Goal: Task Accomplishment & Management: Use online tool/utility

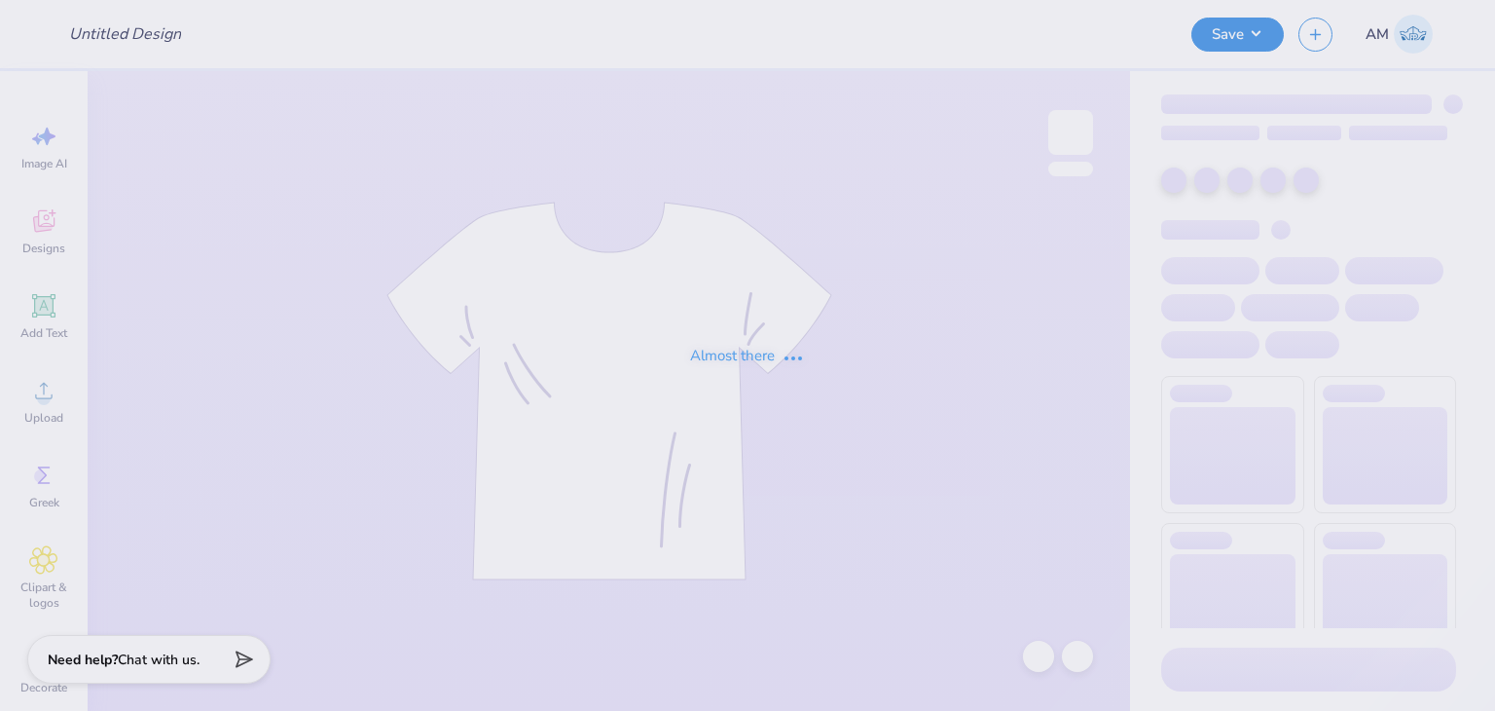
type input "ZPsi tees"
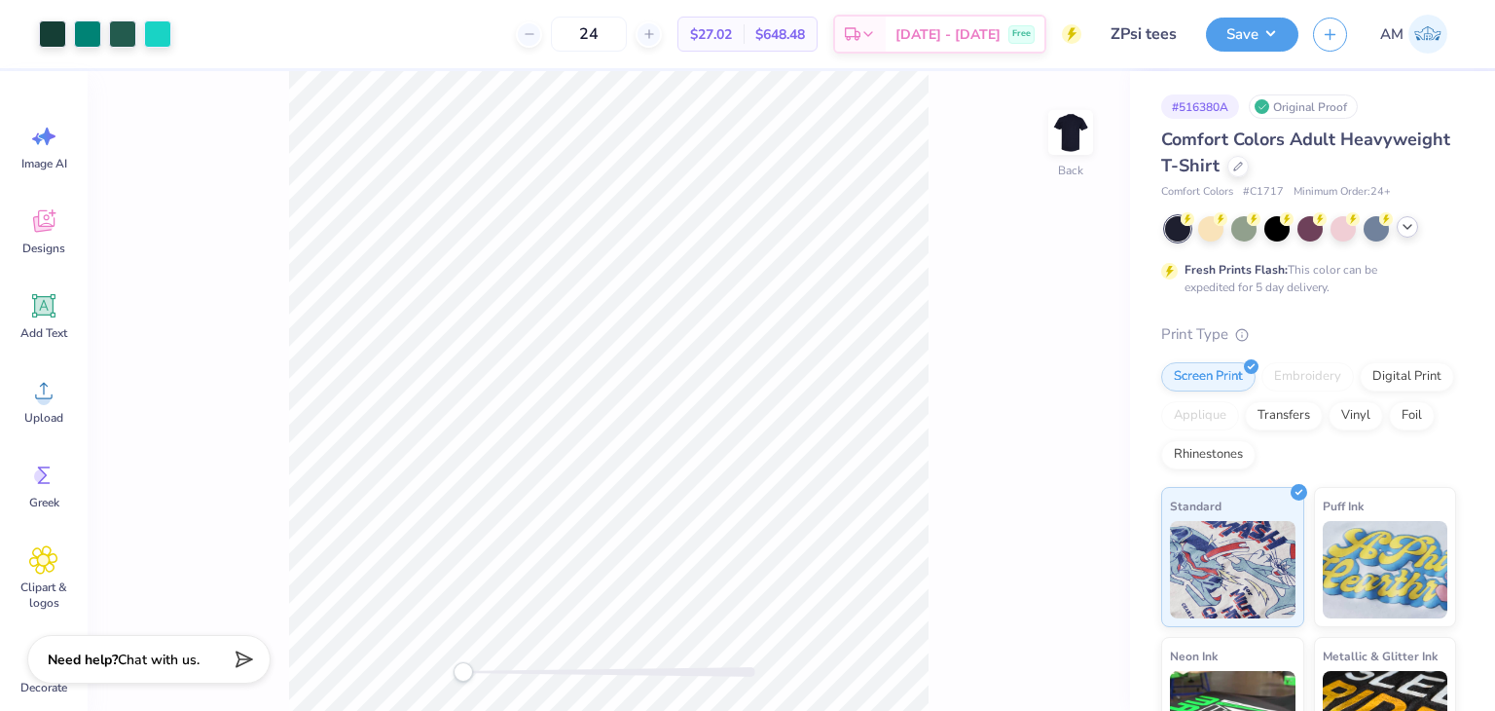
click at [1410, 231] on icon at bounding box center [1408, 227] width 16 height 16
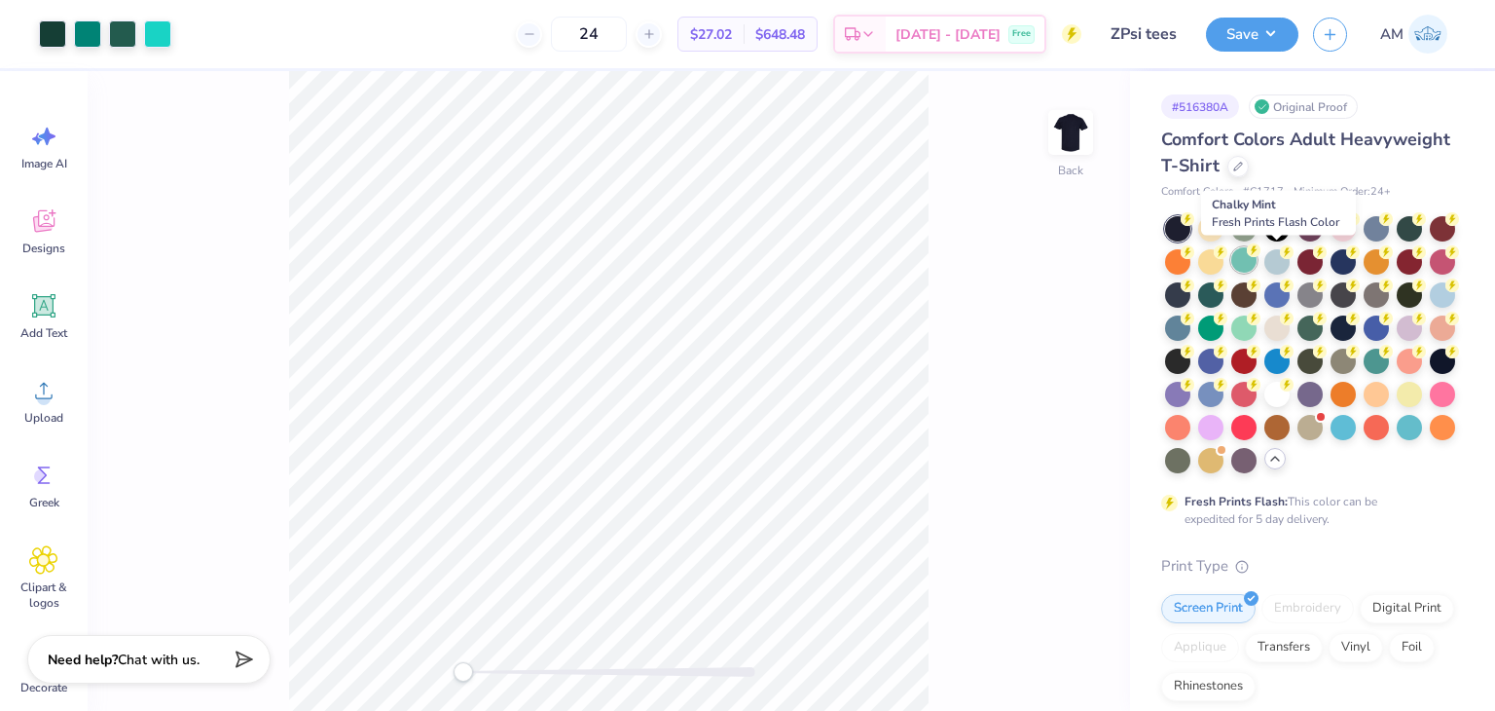
click at [1261, 254] on icon at bounding box center [1254, 250] width 14 height 14
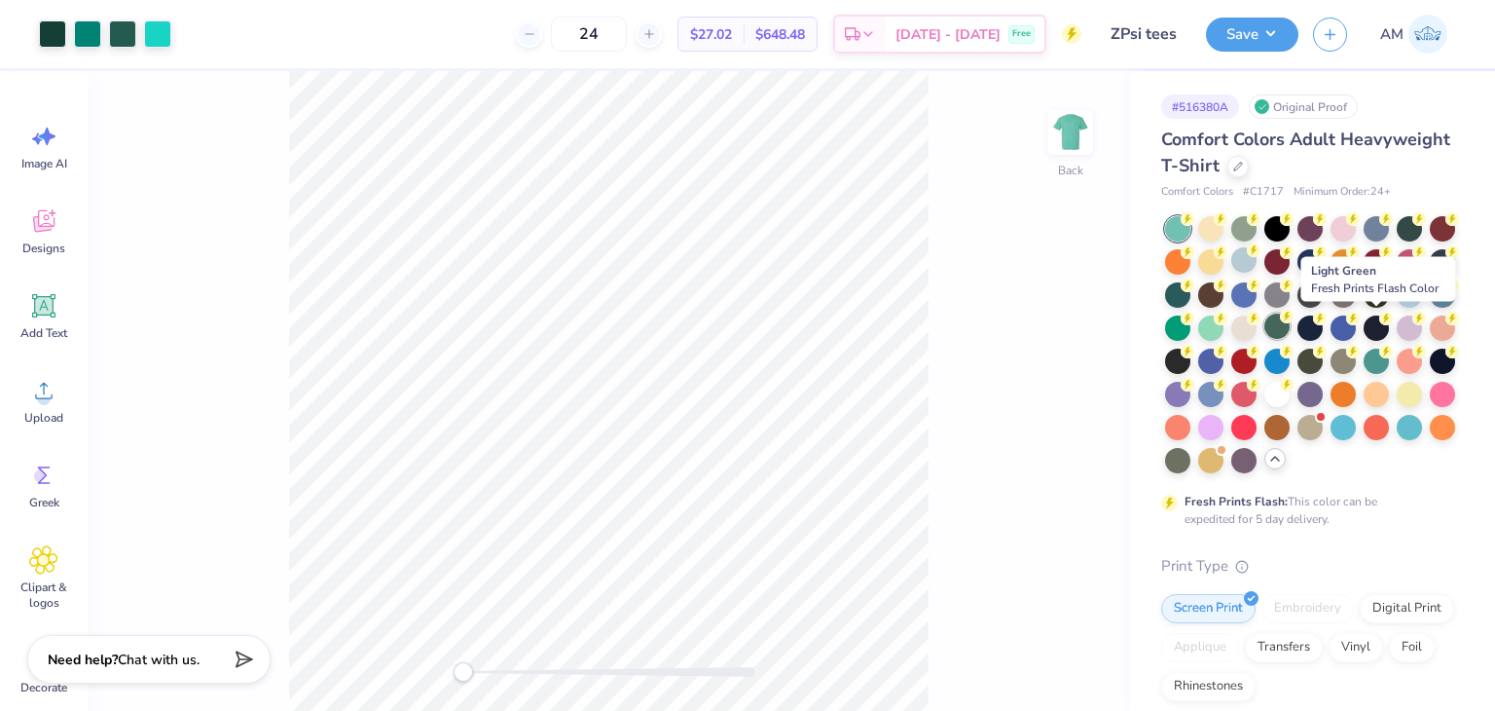
click at [1290, 322] on div at bounding box center [1276, 325] width 25 height 25
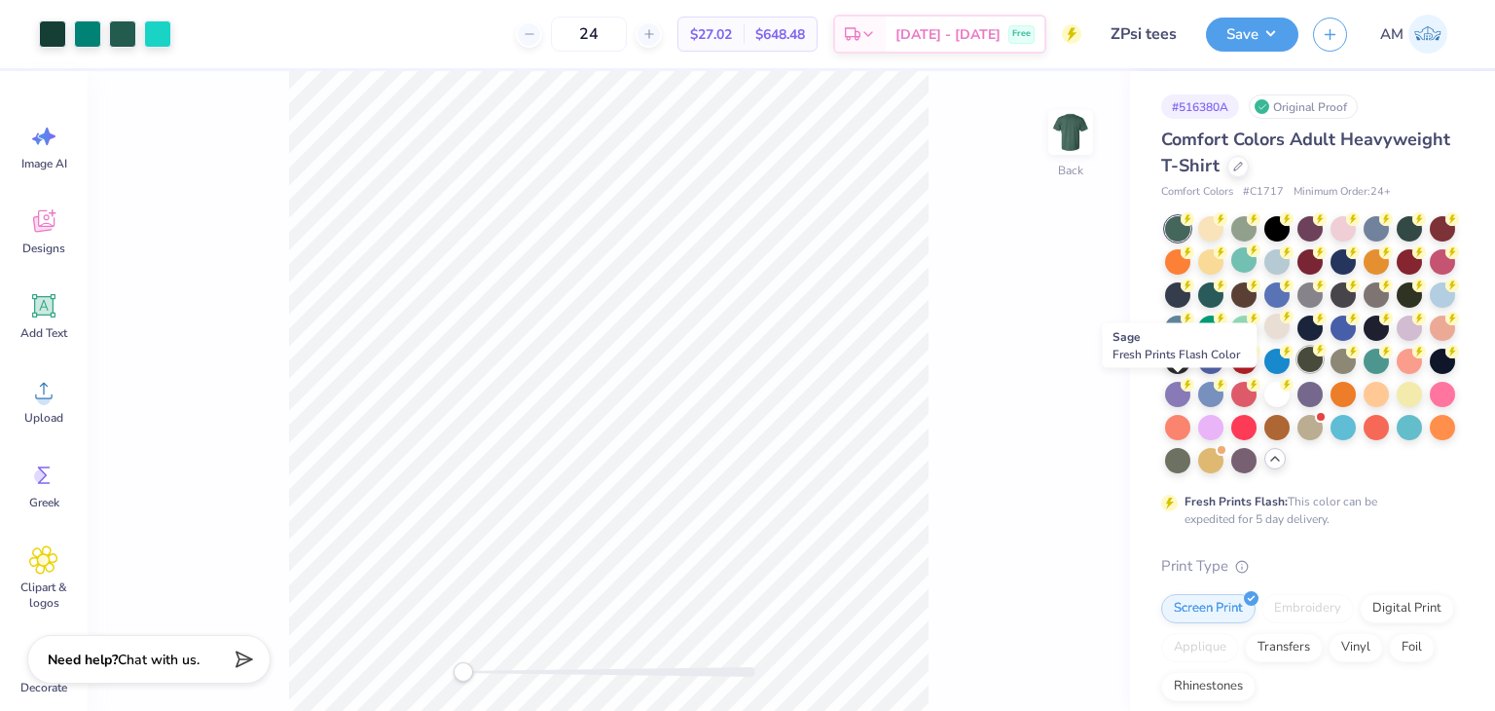
click at [1297, 372] on div at bounding box center [1309, 359] width 25 height 25
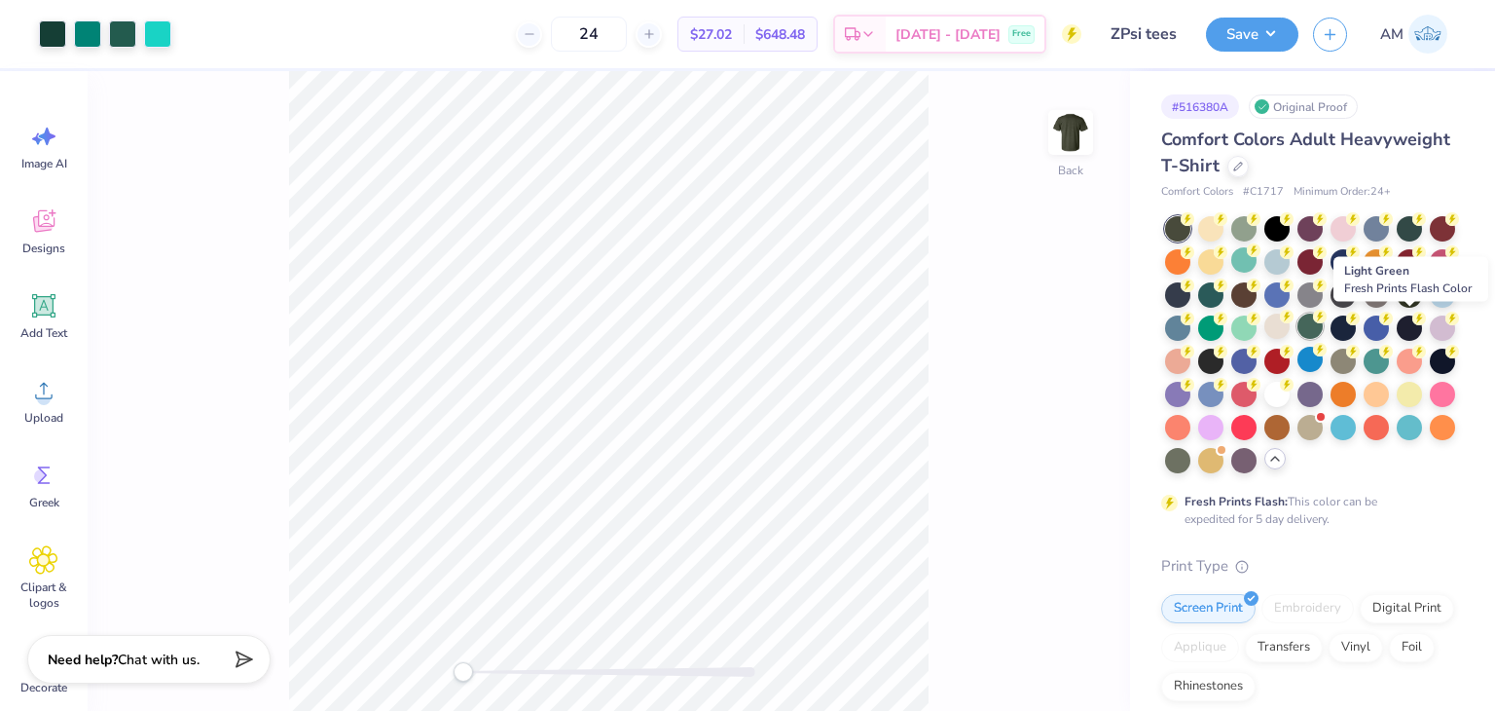
click at [1323, 326] on div at bounding box center [1309, 325] width 25 height 25
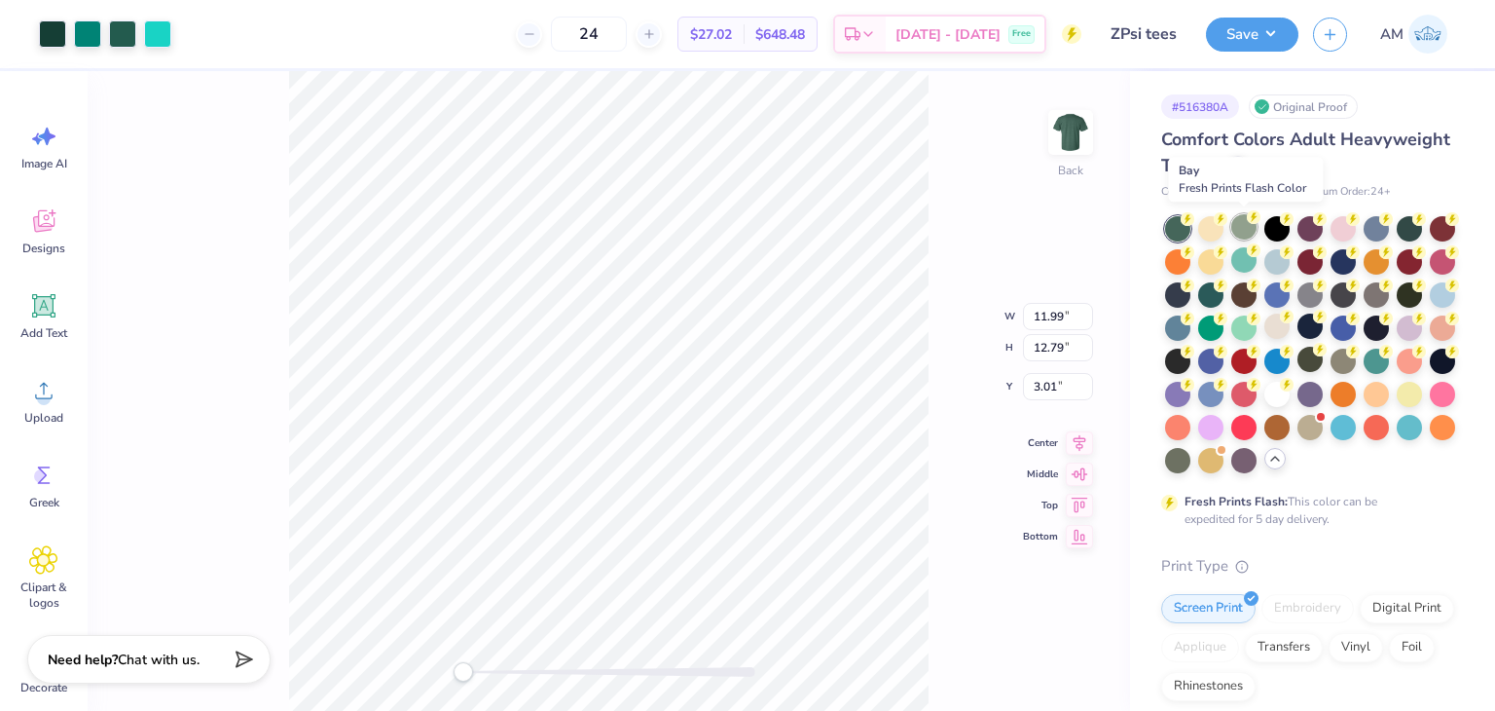
click at [1248, 235] on div at bounding box center [1243, 226] width 25 height 25
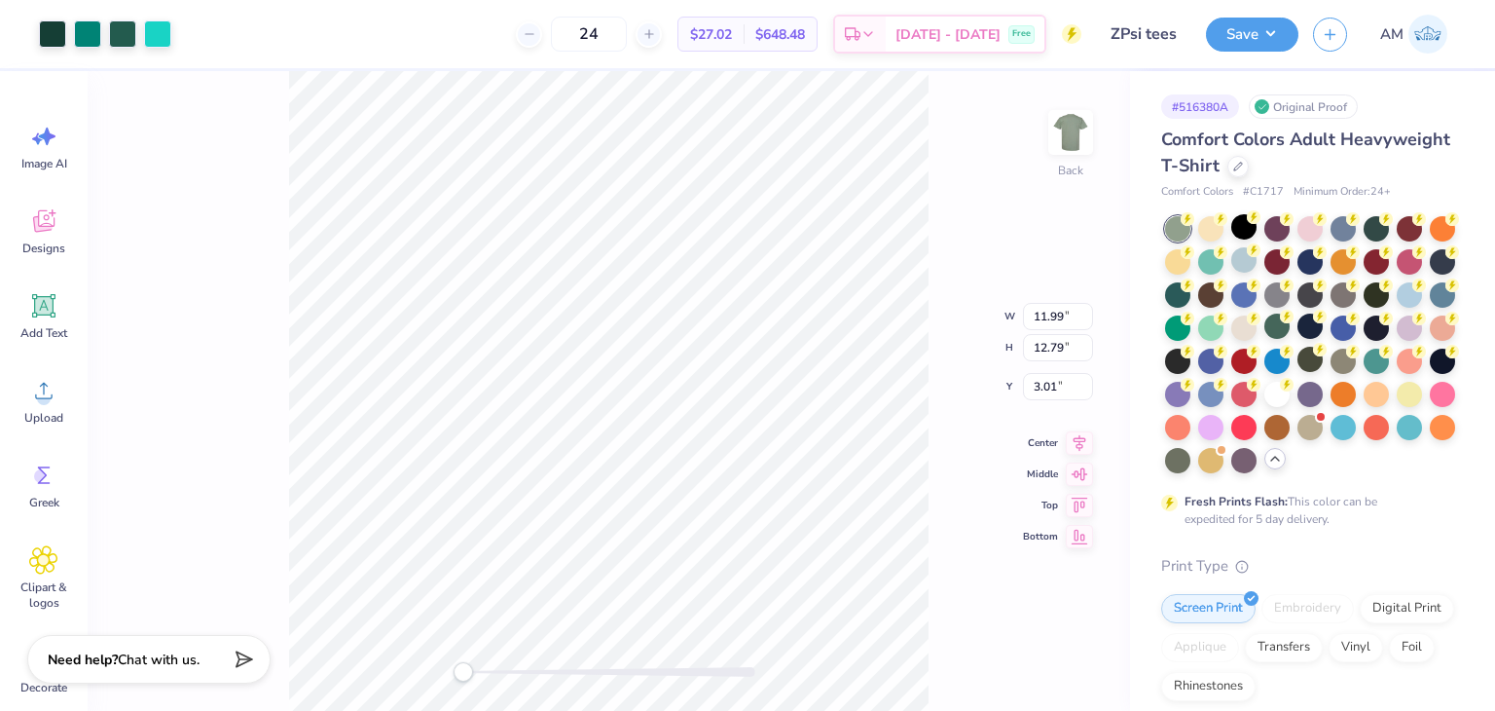
click at [1008, 194] on div "Back W 11.99 11.99 " H 12.79 12.79 " Y 3.01 3.01 " Center Middle Top Bottom" at bounding box center [609, 390] width 1042 height 639
click at [951, 183] on div "Back" at bounding box center [609, 390] width 1042 height 639
click at [164, 41] on div at bounding box center [157, 31] width 27 height 27
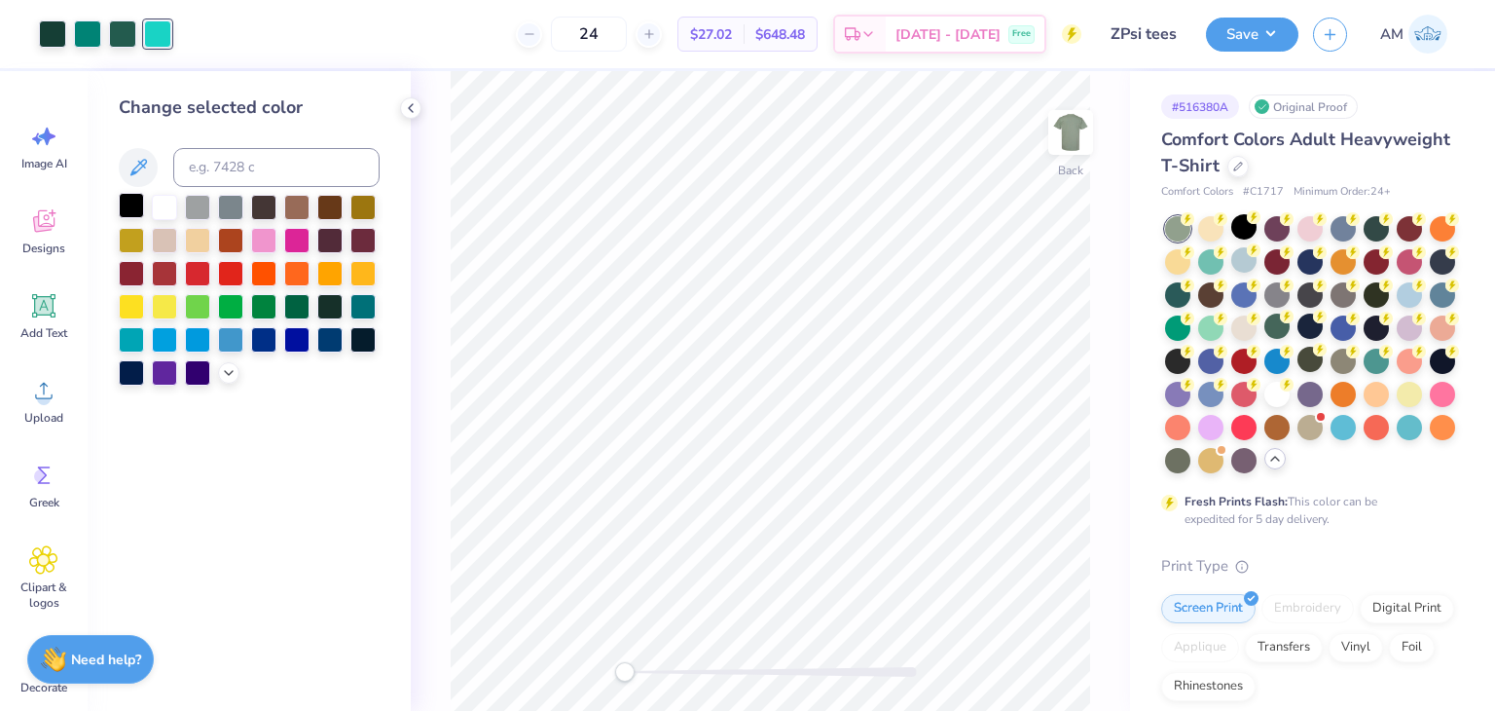
click at [130, 203] on div at bounding box center [131, 205] width 25 height 25
click at [133, 302] on div at bounding box center [131, 304] width 25 height 25
click at [1032, 644] on div at bounding box center [1038, 655] width 31 height 31
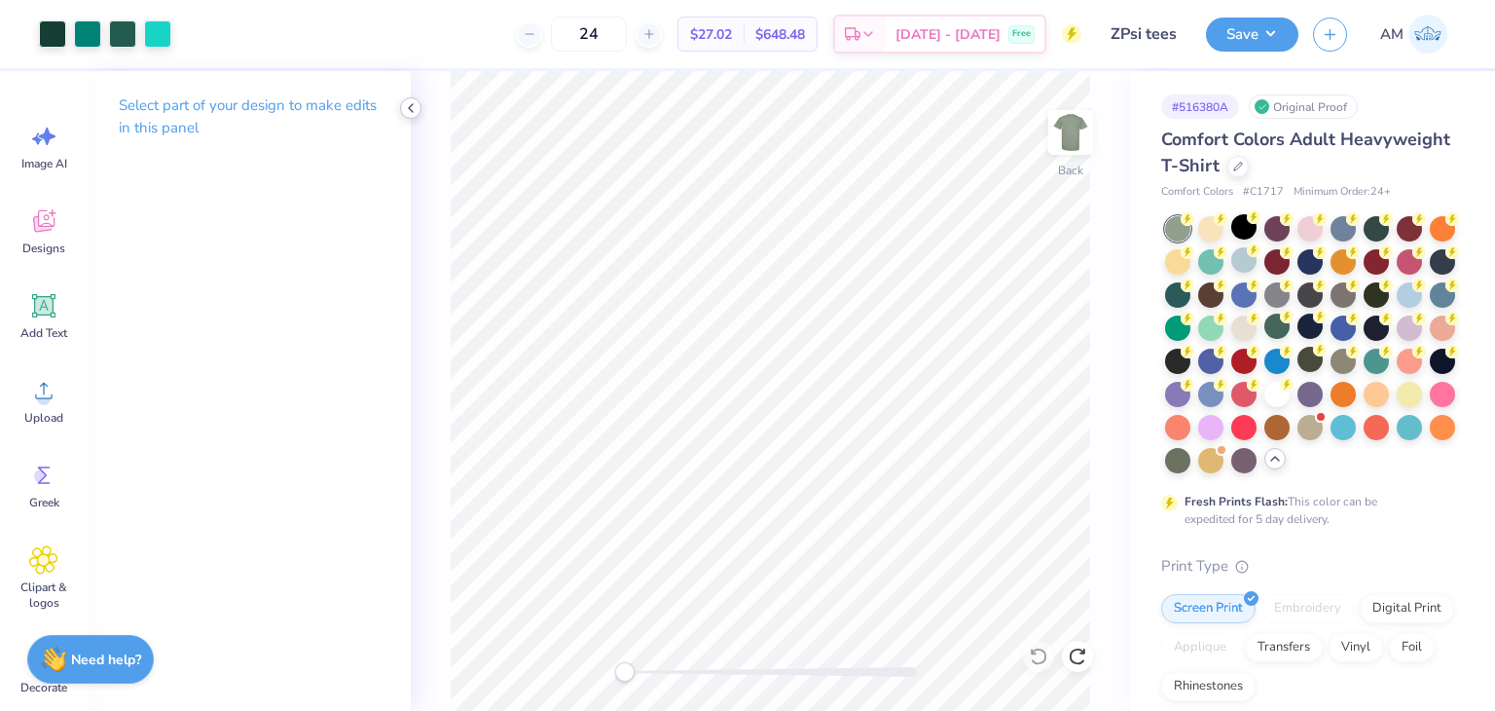
click at [414, 110] on icon at bounding box center [411, 108] width 16 height 16
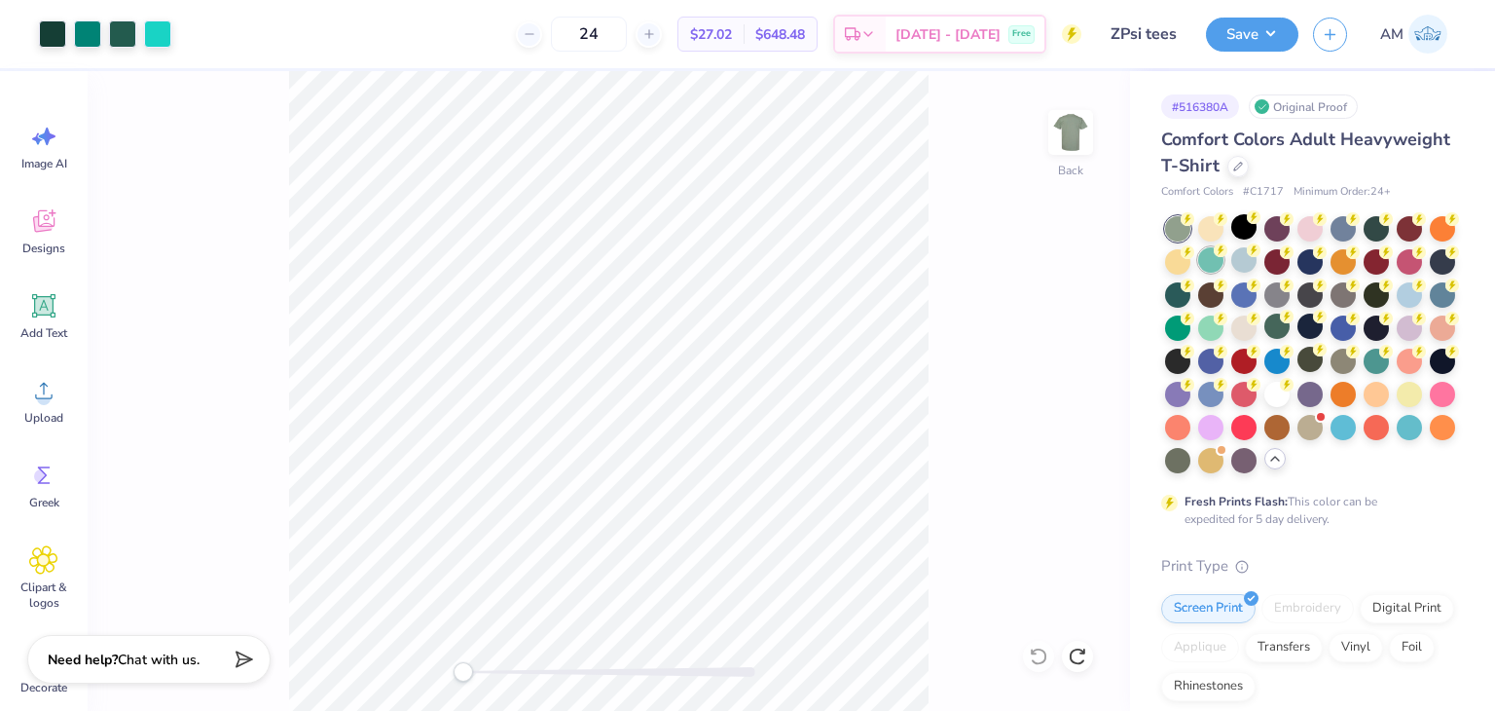
click at [1224, 264] on div at bounding box center [1210, 259] width 25 height 25
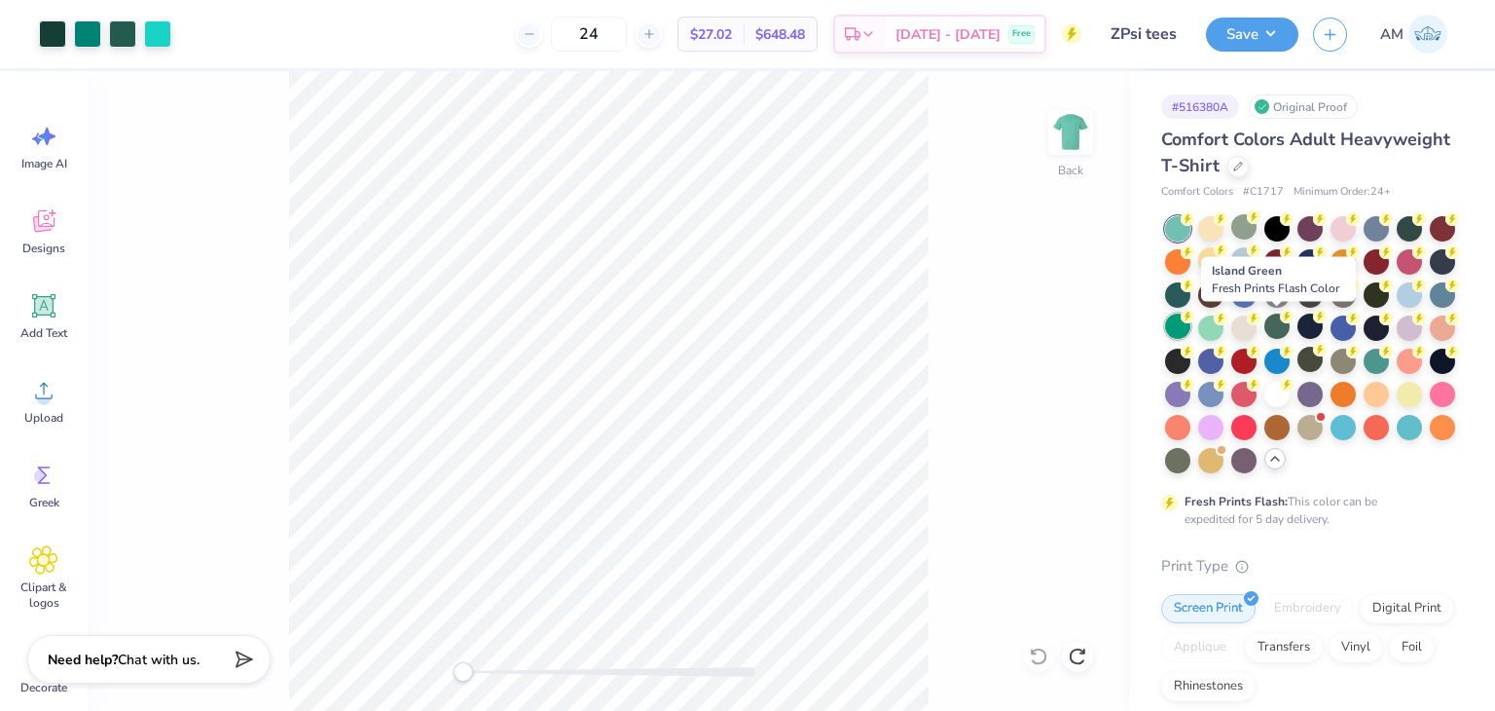
click at [1190, 330] on div at bounding box center [1177, 325] width 25 height 25
click at [1190, 334] on div at bounding box center [1177, 325] width 25 height 25
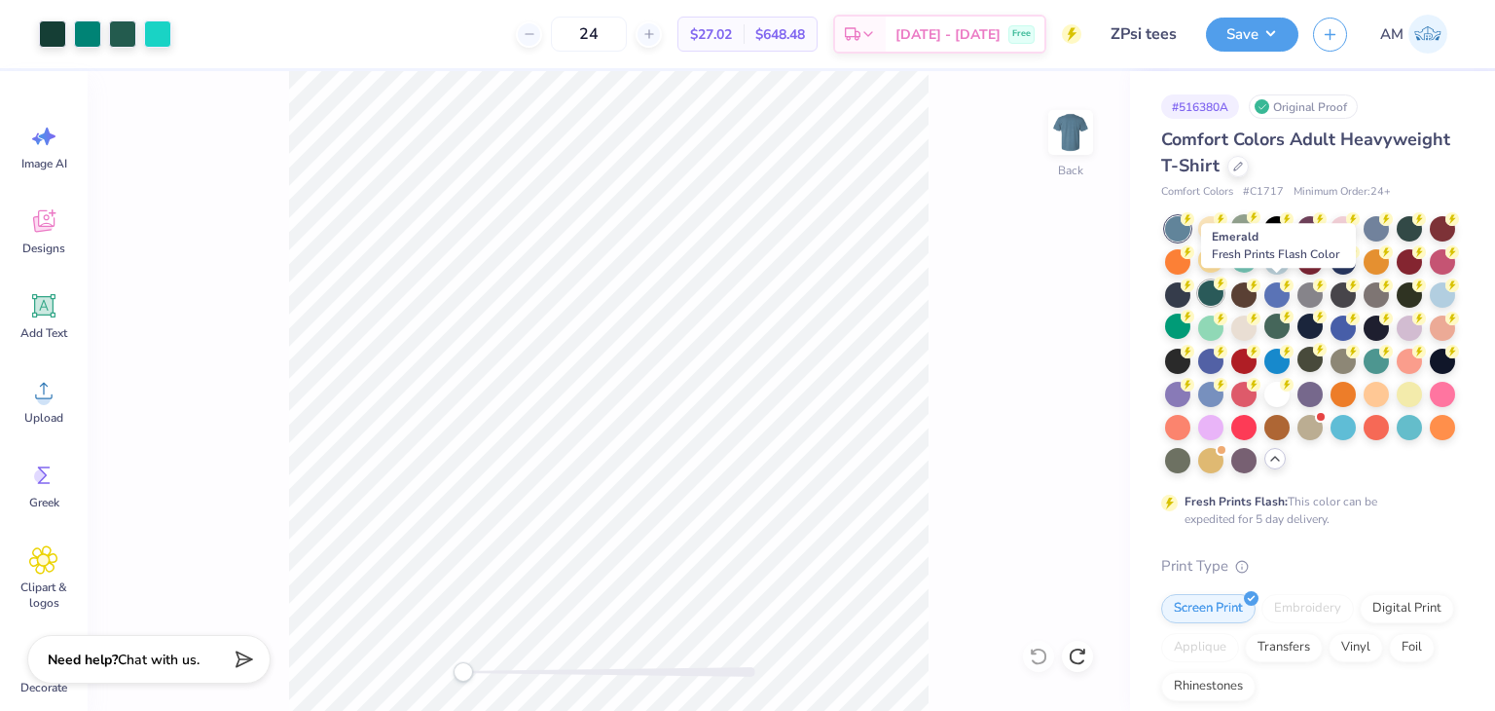
click at [1227, 285] on circle at bounding box center [1221, 283] width 14 height 14
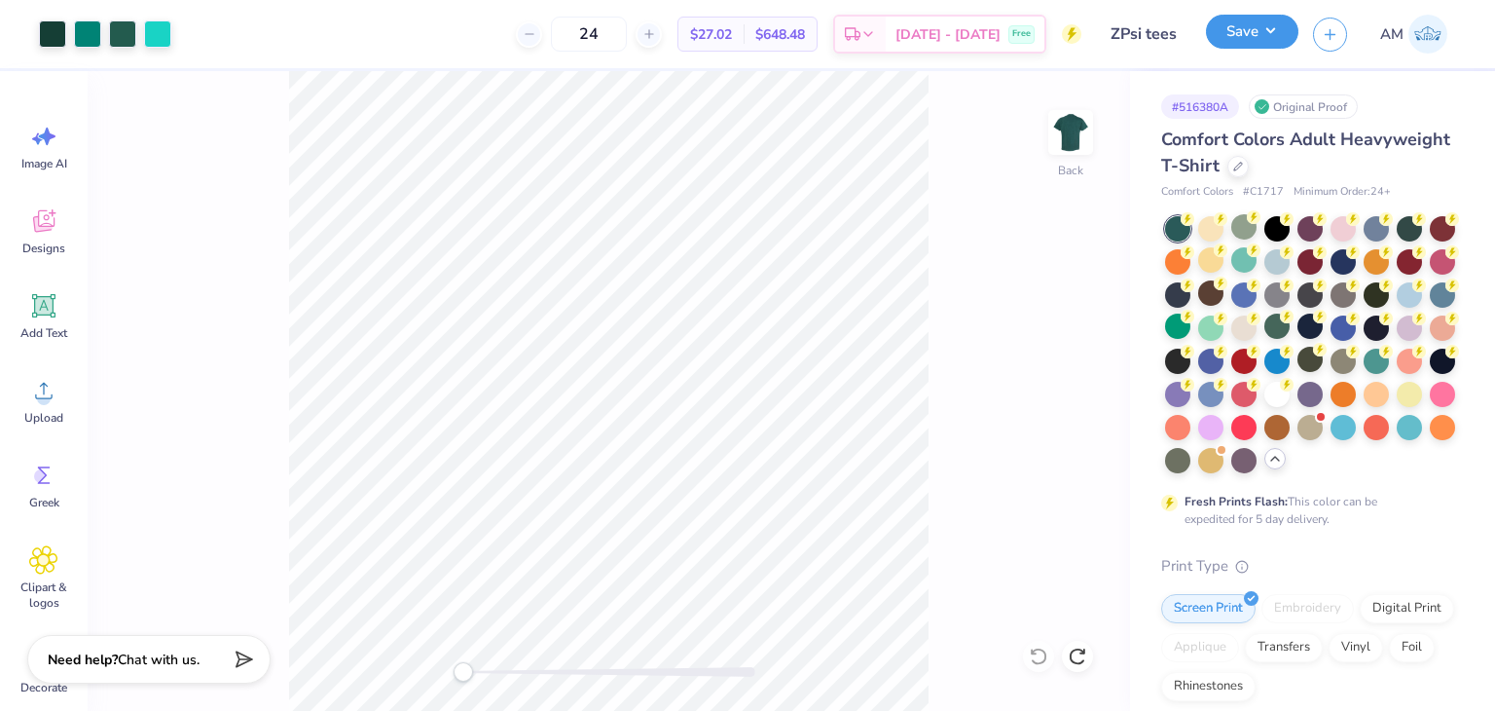
click at [1223, 33] on button "Save" at bounding box center [1252, 32] width 92 height 34
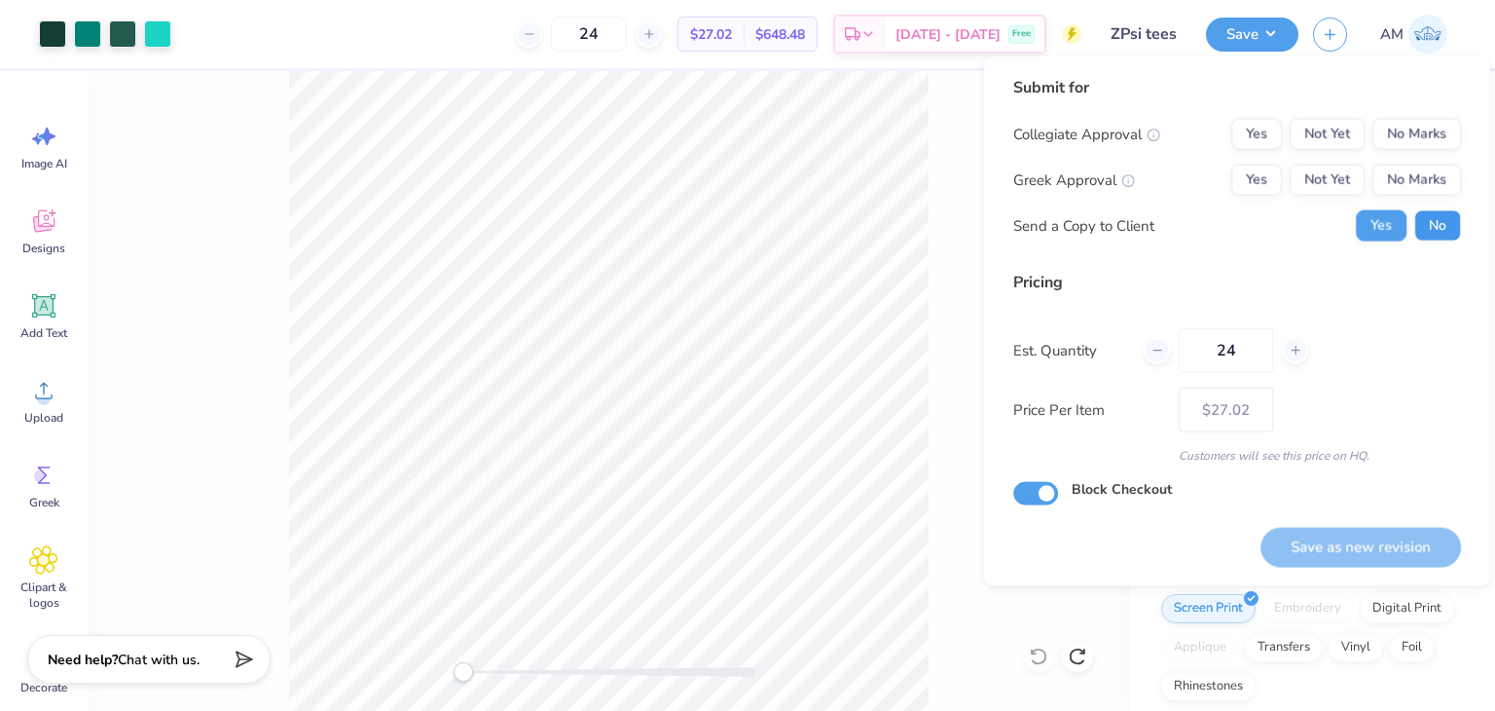
click at [1424, 230] on button "No" at bounding box center [1437, 225] width 47 height 31
click at [1402, 178] on button "No Marks" at bounding box center [1416, 179] width 89 height 31
click at [1308, 192] on button "Not Yet" at bounding box center [1327, 179] width 75 height 31
click at [1273, 182] on button "Yes" at bounding box center [1256, 179] width 51 height 31
click at [1314, 176] on button "Not Yet" at bounding box center [1327, 179] width 75 height 31
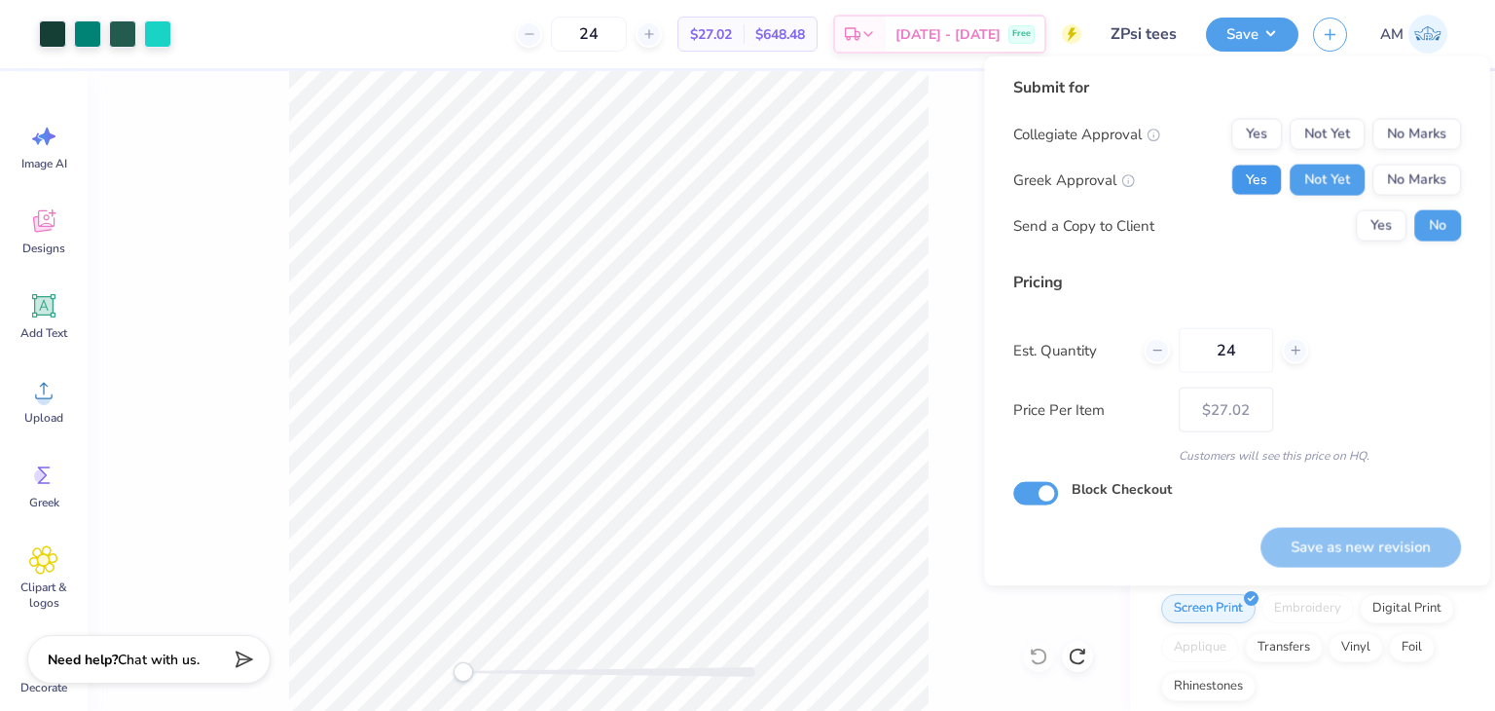
click at [1252, 180] on button "Yes" at bounding box center [1256, 179] width 51 height 31
click at [1402, 131] on button "No Marks" at bounding box center [1416, 134] width 89 height 31
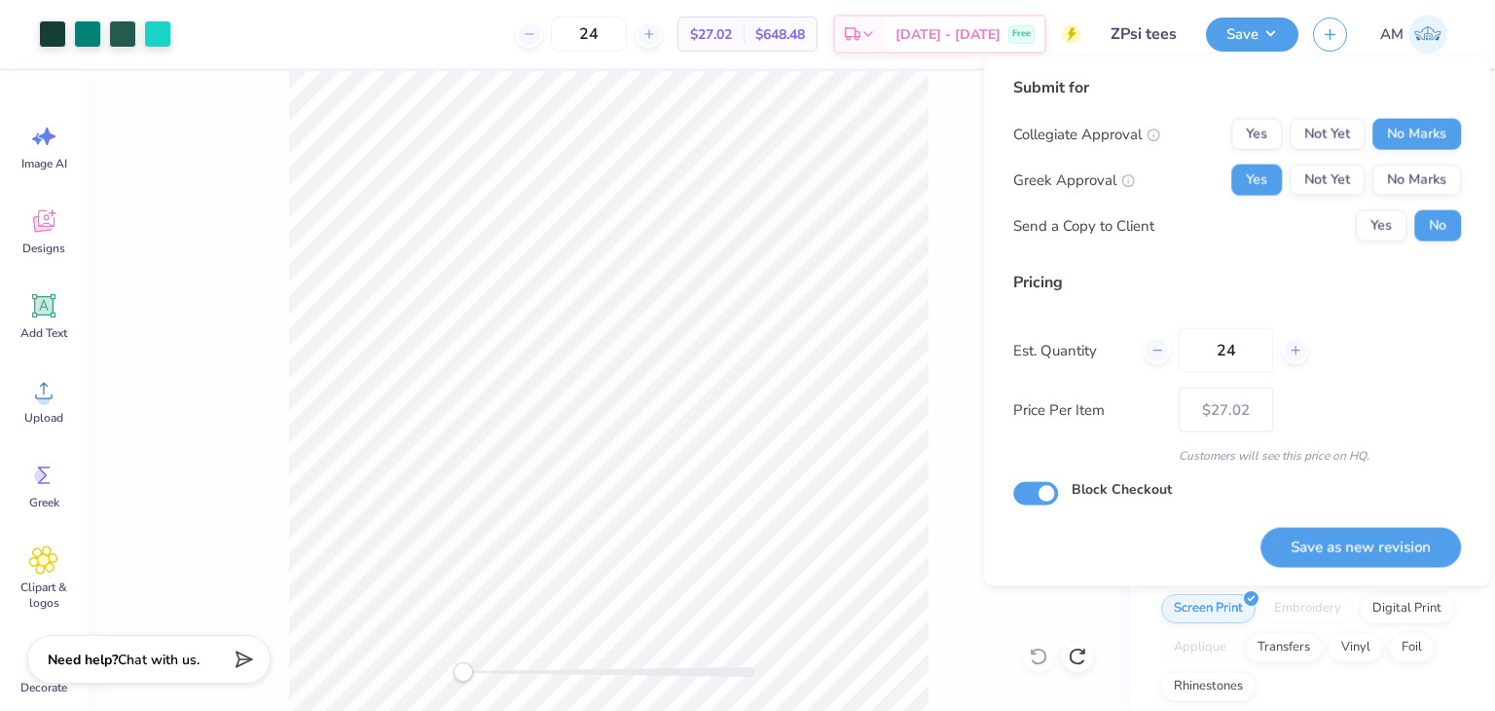
click at [1380, 547] on button "Save as new revision" at bounding box center [1361, 547] width 201 height 40
type input "$27.02"
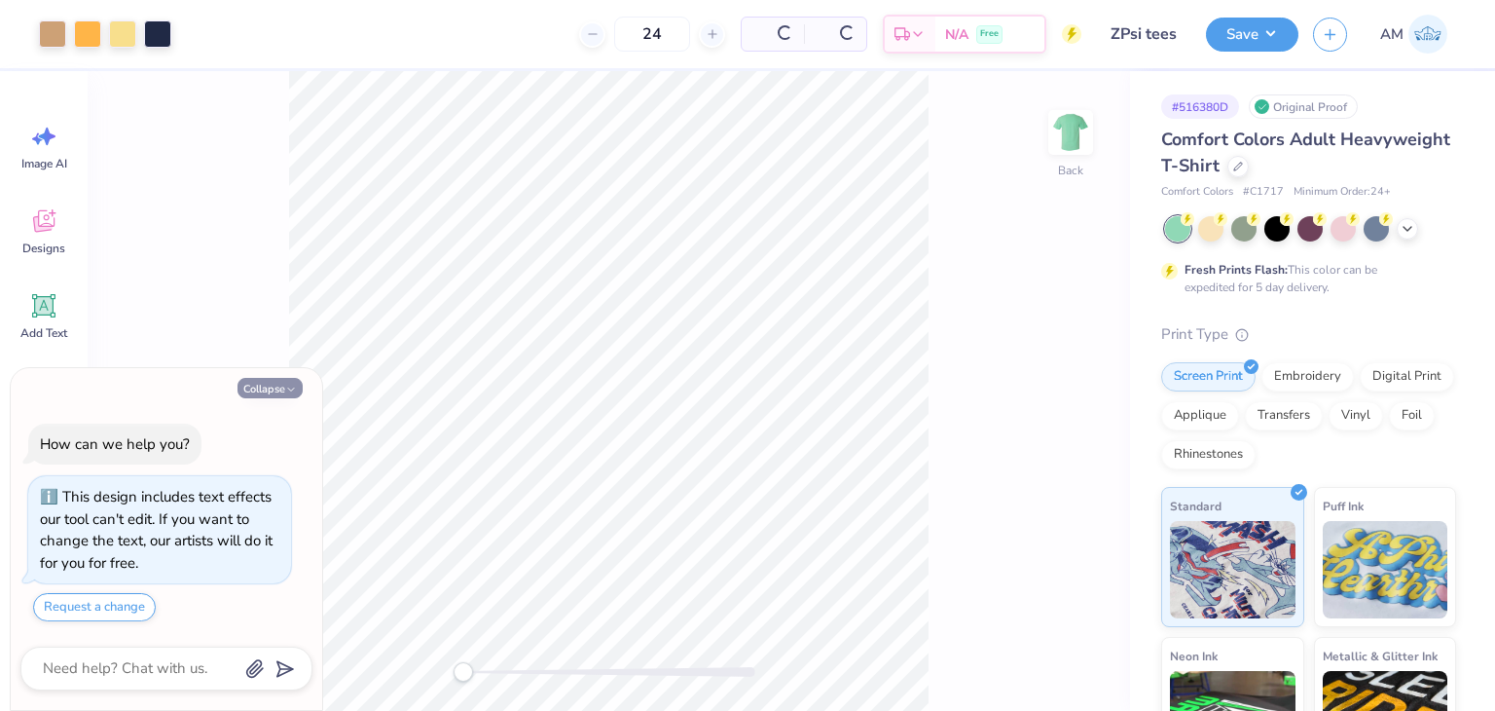
click at [291, 387] on icon "button" at bounding box center [291, 390] width 12 height 12
type textarea "x"
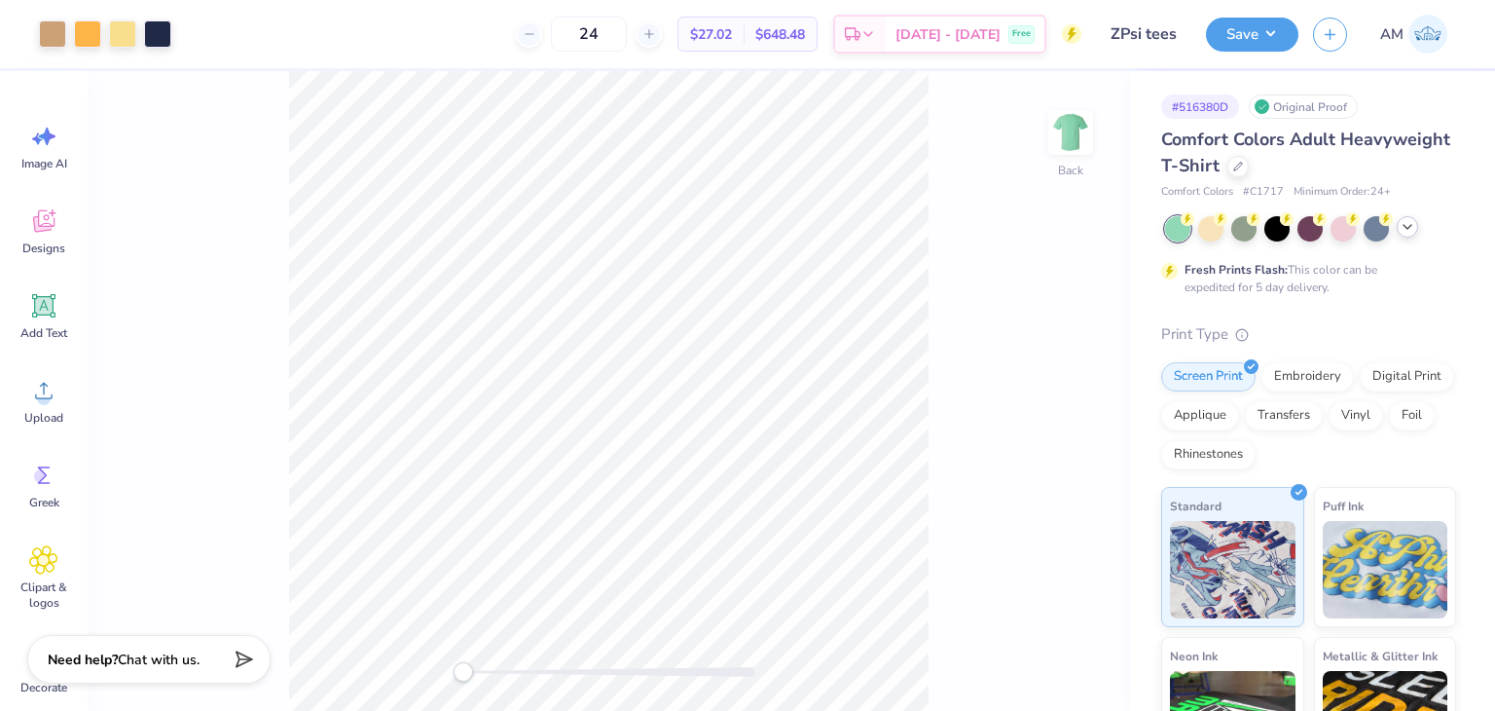
click at [1400, 221] on icon at bounding box center [1408, 227] width 16 height 16
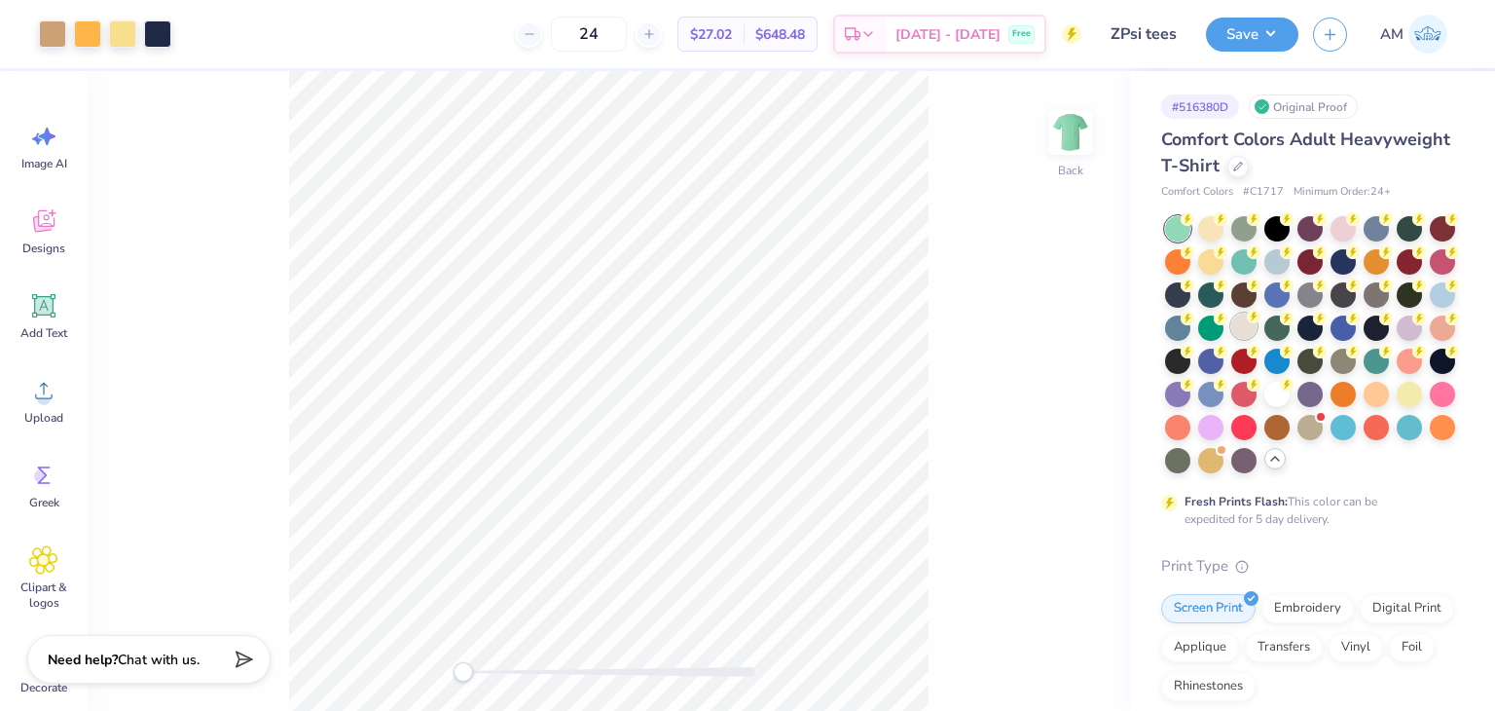
click at [1257, 328] on div at bounding box center [1243, 325] width 25 height 25
type input "10.25"
type input "10.73"
type input "3.00"
click at [1224, 250] on div at bounding box center [1210, 259] width 25 height 25
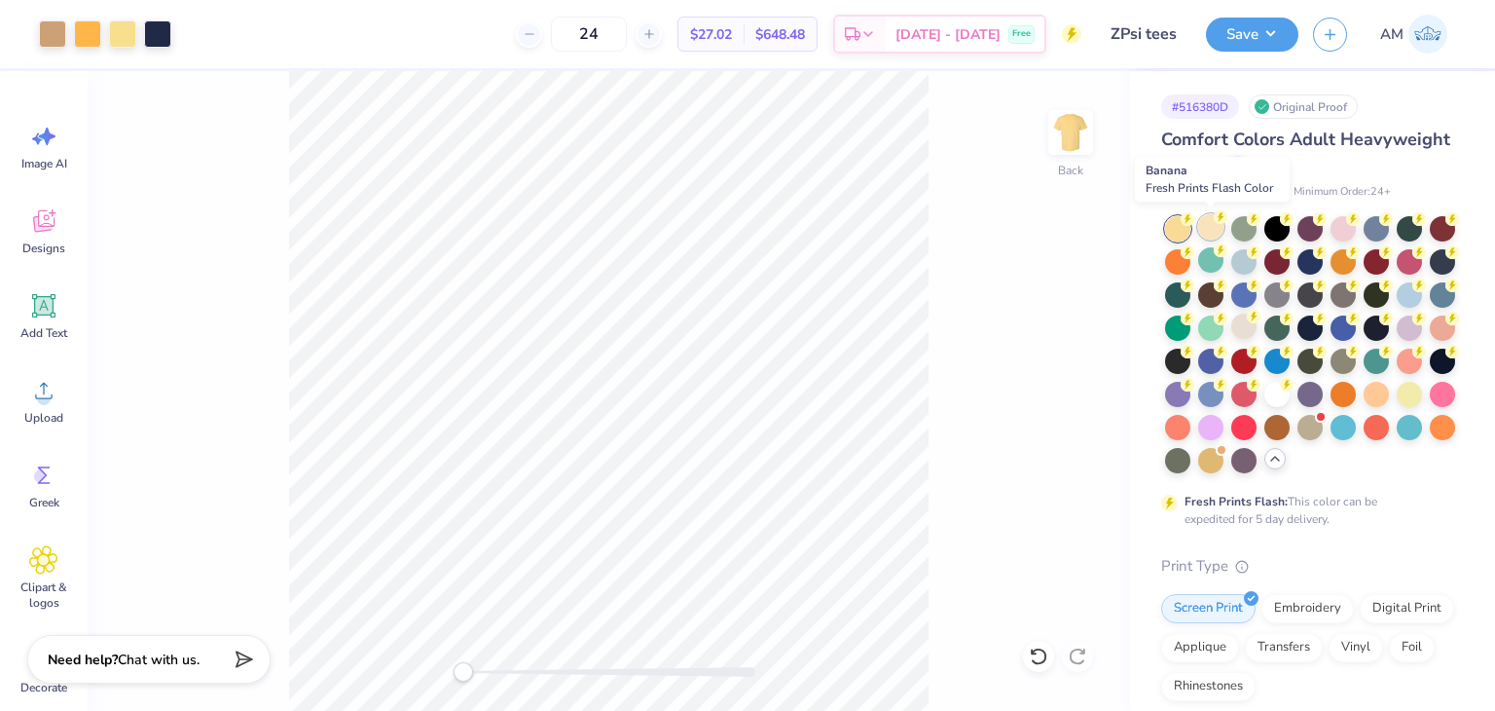
click at [1214, 217] on icon at bounding box center [1221, 217] width 14 height 14
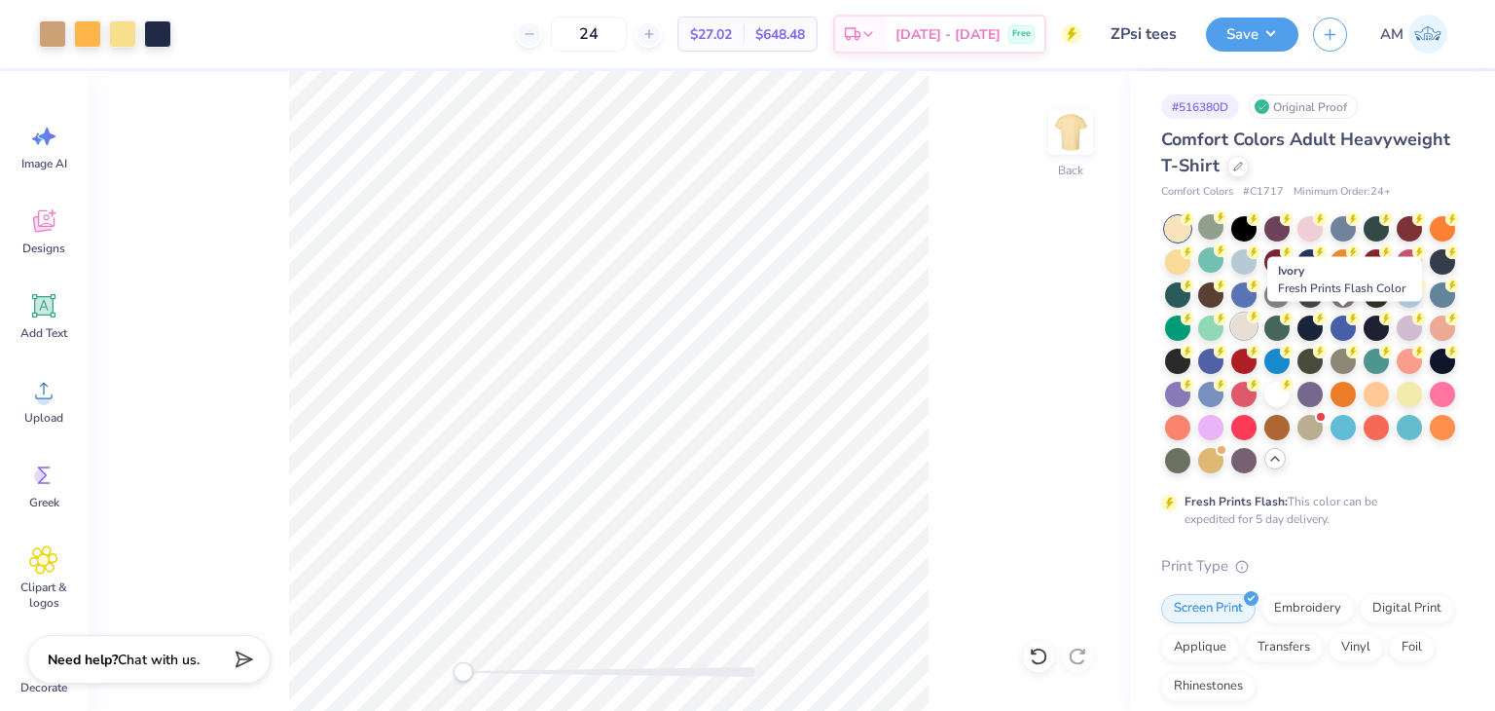
click at [1257, 332] on div at bounding box center [1243, 325] width 25 height 25
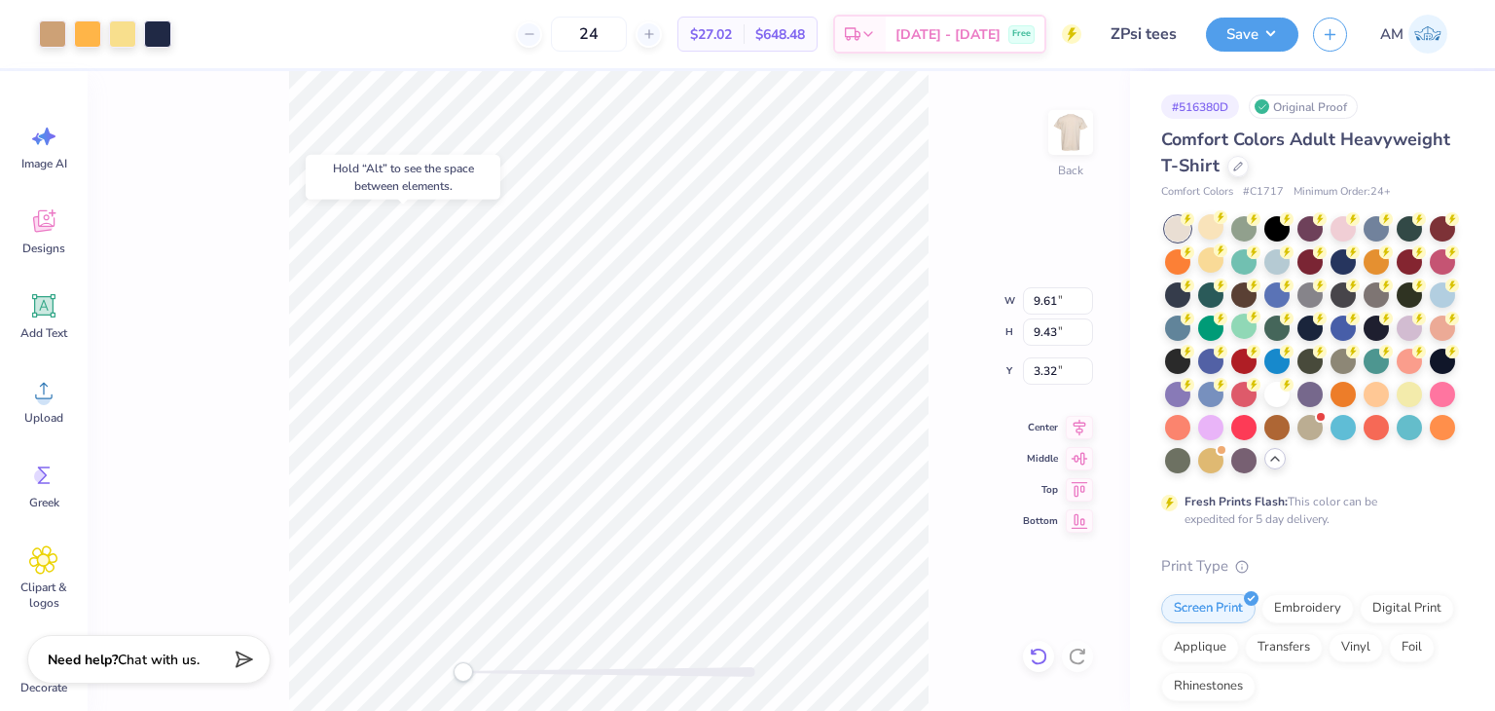
click at [1029, 648] on icon at bounding box center [1038, 655] width 19 height 19
type input "3.00"
click at [1224, 255] on div at bounding box center [1210, 259] width 25 height 25
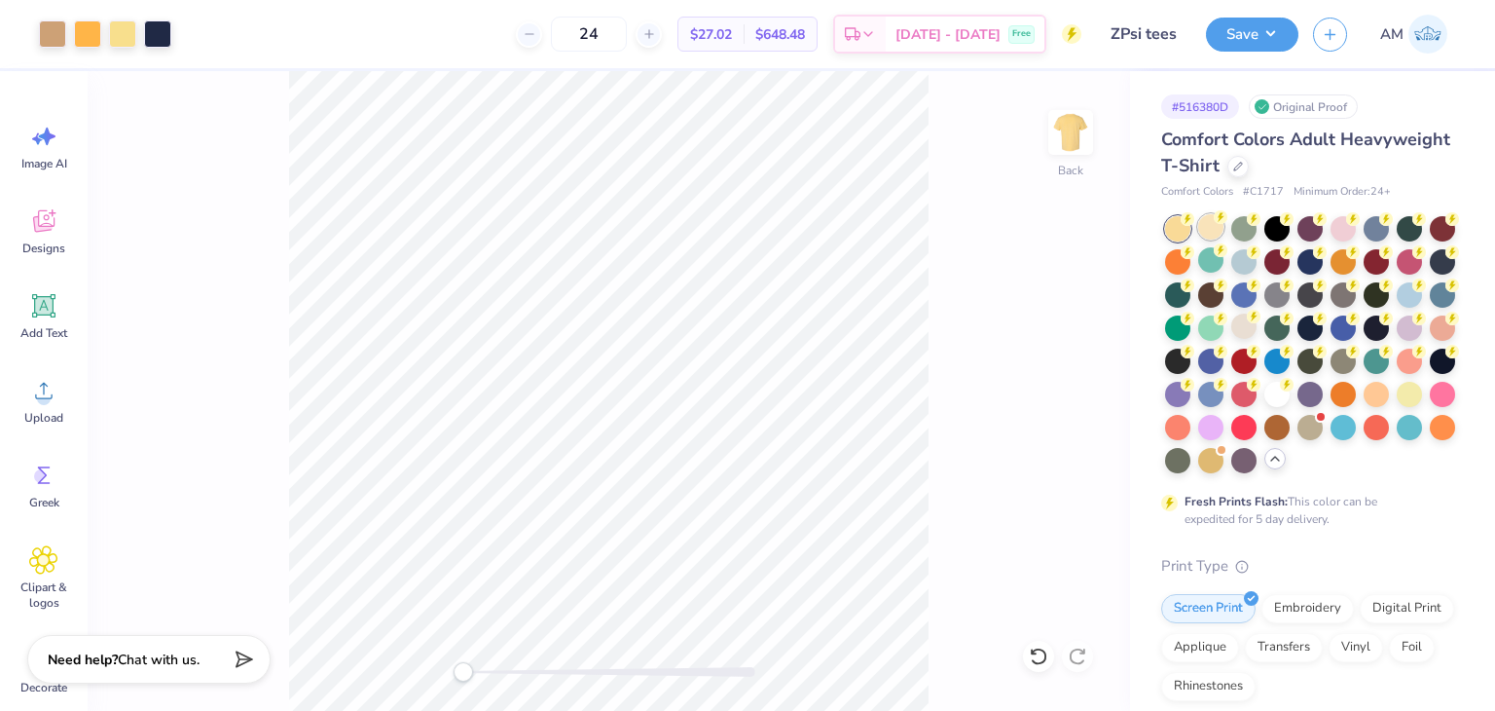
click at [1209, 231] on div at bounding box center [1210, 226] width 25 height 25
click at [1257, 328] on div at bounding box center [1243, 325] width 25 height 25
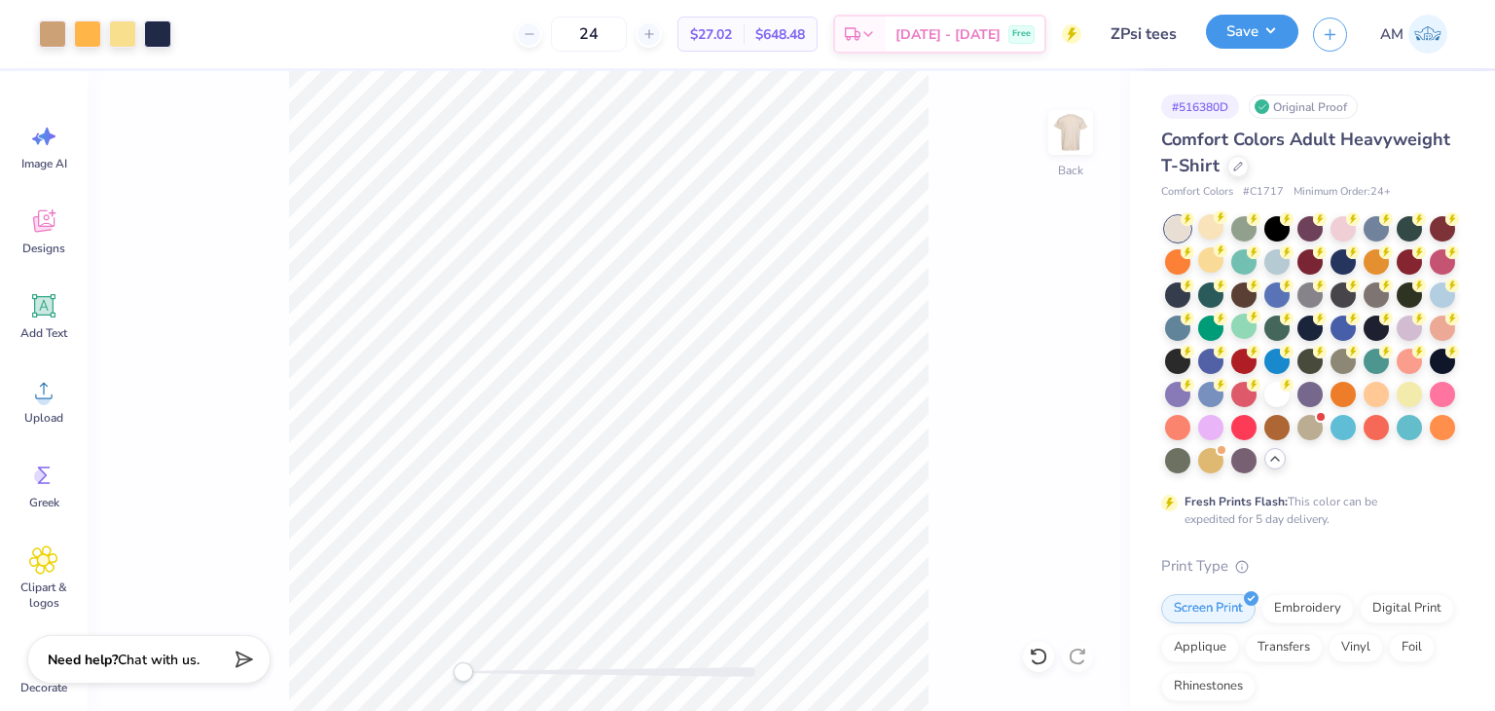
click at [1228, 38] on button "Save" at bounding box center [1252, 32] width 92 height 34
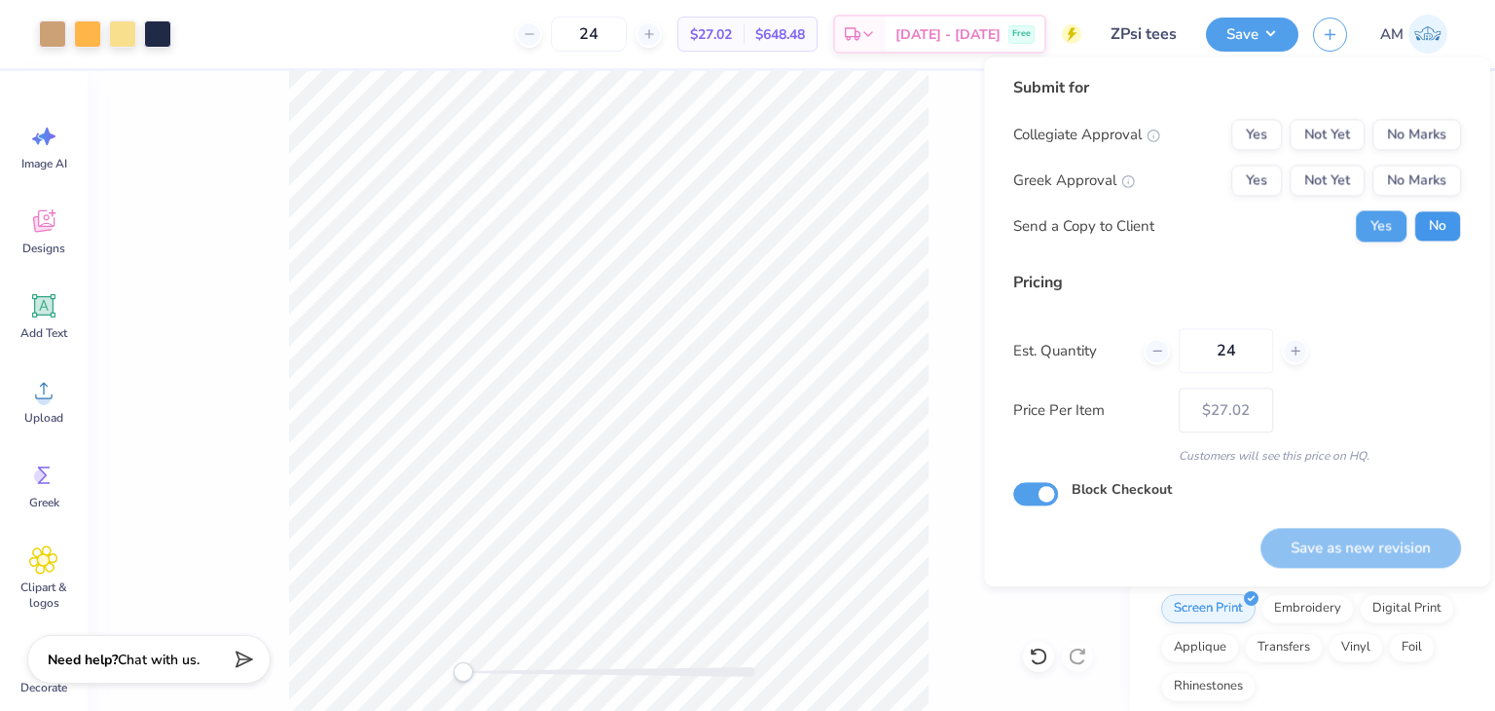
click at [1437, 231] on button "No" at bounding box center [1437, 225] width 47 height 31
click at [1270, 189] on button "Yes" at bounding box center [1256, 179] width 51 height 31
click at [1432, 146] on button "No Marks" at bounding box center [1416, 134] width 89 height 31
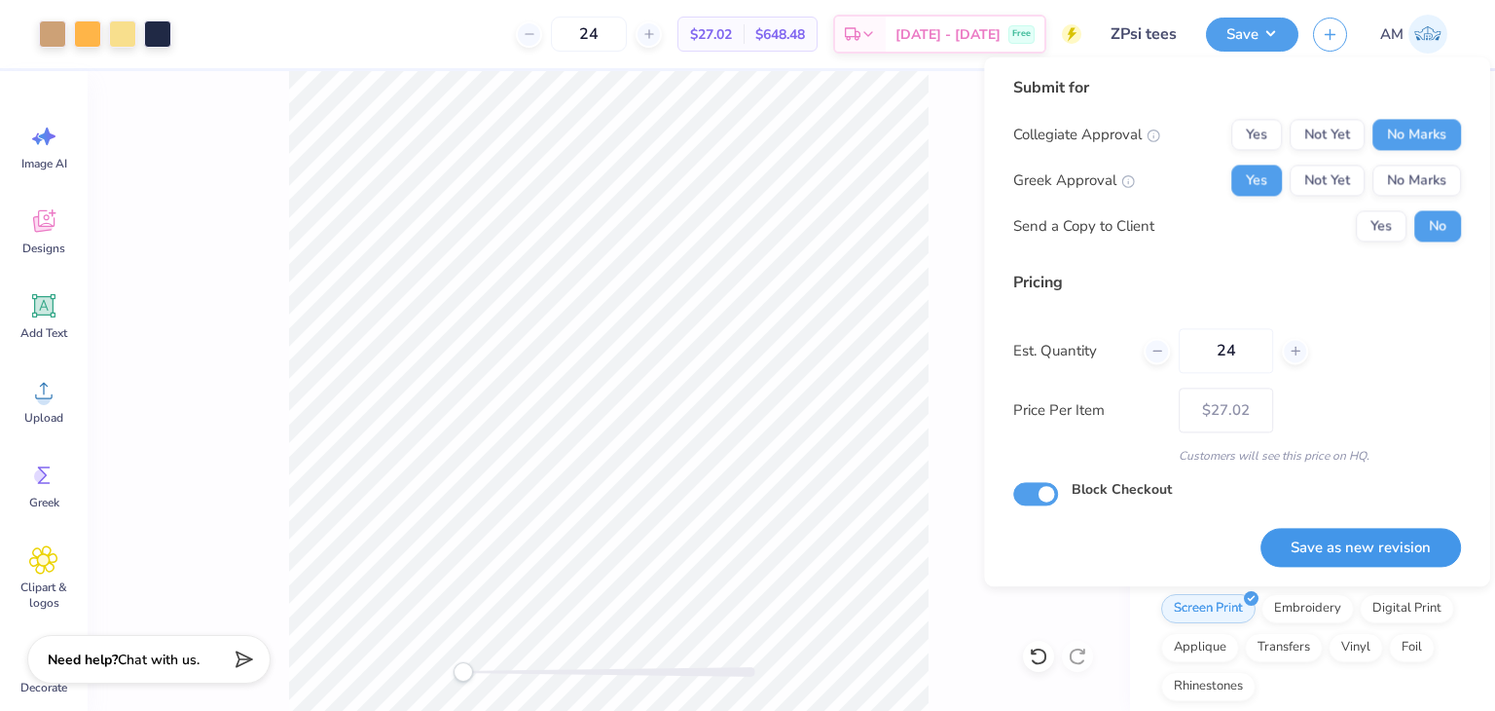
click at [1367, 533] on button "Save as new revision" at bounding box center [1361, 548] width 201 height 40
type input "$27.02"
